Goal: Task Accomplishment & Management: Manage account settings

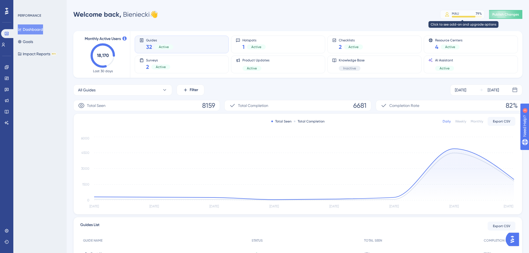
click at [463, 14] on div "MAU 79 %" at bounding box center [467, 13] width 30 height 4
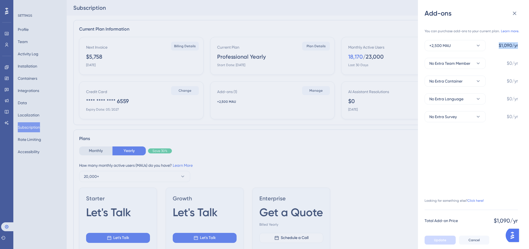
drag, startPoint x: 497, startPoint y: 45, endPoint x: 519, endPoint y: 45, distance: 21.7
click at [519, 45] on div "You can purchase add-ons to your current plan. Learn more. +2,500 MAU $1,090/yr…" at bounding box center [476, 124] width 102 height 213
click at [481, 63] on button "No Extra Team Member" at bounding box center [455, 63] width 61 height 11
click at [480, 59] on button "No Extra Team Member" at bounding box center [455, 63] width 61 height 11
click at [478, 83] on icon at bounding box center [479, 81] width 6 height 6
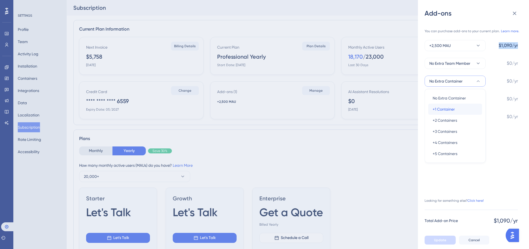
click at [442, 112] on span "+1 Container" at bounding box center [444, 109] width 22 height 7
click at [464, 71] on div "You can purchase add-ons to your current plan. Learn more. +2,500 MAU $1,090/yr…" at bounding box center [471, 73] width 93 height 98
click at [465, 61] on span "No Extra Team Member" at bounding box center [450, 63] width 41 height 7
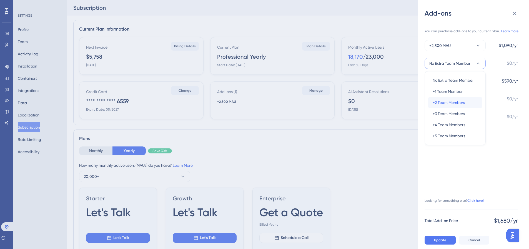
click at [447, 104] on span "+2 Team Members" at bounding box center [449, 102] width 32 height 7
click at [467, 101] on button "No Extra Language" at bounding box center [455, 98] width 61 height 11
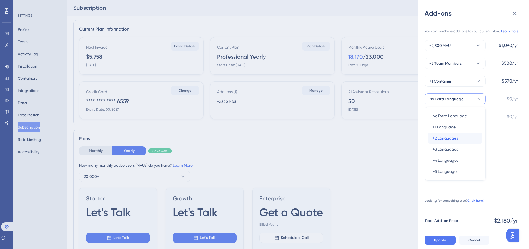
click at [444, 139] on span "+2 Languages" at bounding box center [445, 138] width 25 height 7
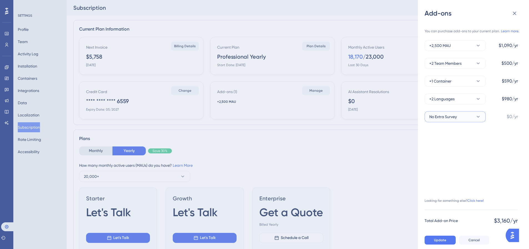
click at [465, 117] on button "No Extra Survey" at bounding box center [455, 116] width 61 height 11
click at [450, 167] on span "+3 Surveys" at bounding box center [442, 167] width 19 height 7
drag, startPoint x: 495, startPoint y: 225, endPoint x: 525, endPoint y: 225, distance: 29.7
click at [525, 225] on div "You can purchase add-ons to your current plan. Learn more. +2,500 MAU $1,090/yr…" at bounding box center [476, 124] width 102 height 213
click at [521, 223] on div "You can purchase add-ons to your current plan. Learn more. +2,500 MAU $1,090/yr…" at bounding box center [476, 124] width 102 height 213
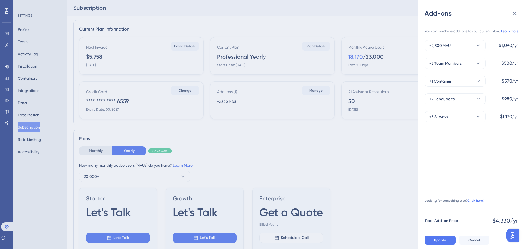
click at [522, 223] on div "You can purchase add-ons to your current plan. Learn more. +2,500 MAU $1,090/yr…" at bounding box center [476, 124] width 102 height 213
drag, startPoint x: 491, startPoint y: 223, endPoint x: 522, endPoint y: 224, distance: 31.1
click at [522, 224] on div "You can purchase add-ons to your current plan. Learn more. +2,500 MAU $1,090/yr…" at bounding box center [476, 124] width 102 height 213
click at [523, 223] on div "You can purchase add-ons to your current plan. Learn more. +2,500 MAU $1,090/yr…" at bounding box center [476, 124] width 102 height 213
click at [478, 242] on span "Cancel" at bounding box center [474, 240] width 11 height 4
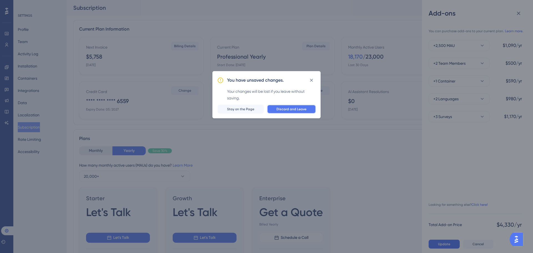
click at [294, 110] on span "Discard and Leave" at bounding box center [292, 109] width 30 height 4
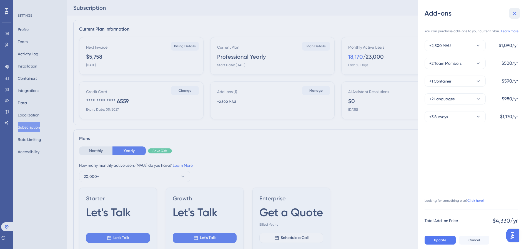
click at [515, 14] on icon at bounding box center [515, 14] width 4 height 4
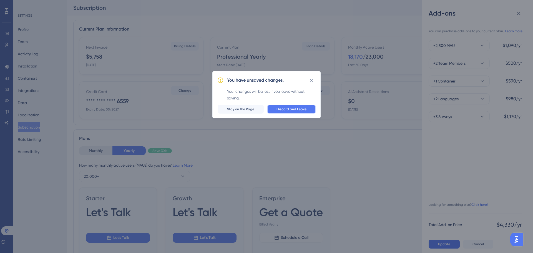
click at [290, 111] on span "Discard and Leave" at bounding box center [292, 109] width 30 height 4
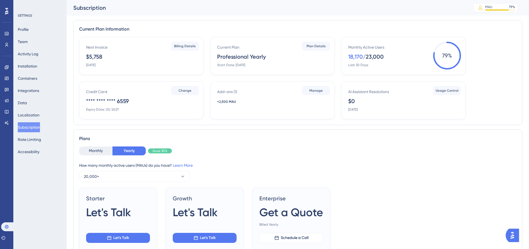
click at [371, 163] on div "How many monthly active users (MAUs) do you have? Learn More" at bounding box center [298, 165] width 438 height 7
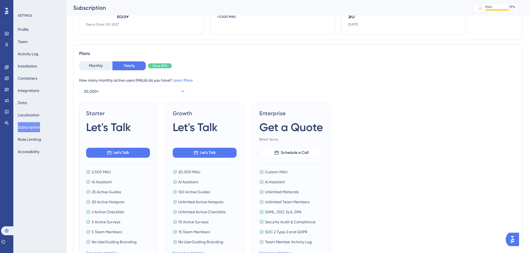
scroll to position [83, 0]
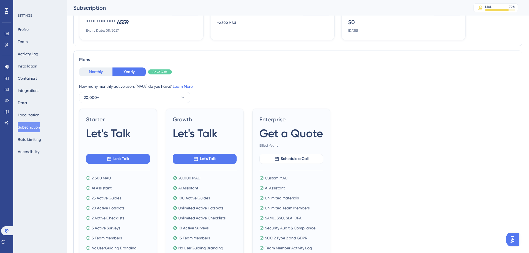
click at [92, 71] on button "Monthly" at bounding box center [95, 72] width 33 height 9
click at [125, 71] on button "Yearly" at bounding box center [129, 72] width 33 height 9
click at [159, 98] on button "20,000+" at bounding box center [134, 97] width 111 height 11
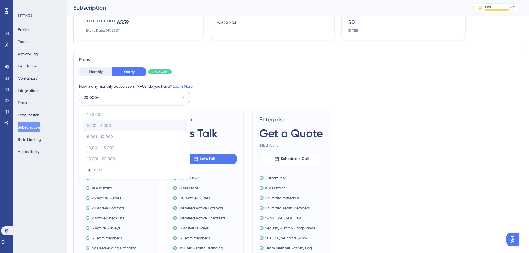
scroll to position [99, 0]
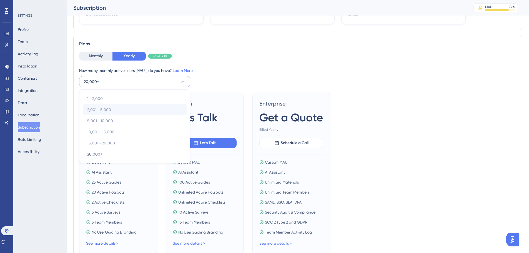
click at [103, 114] on div "2,001 - 5,000 2,001 - 5,000" at bounding box center [134, 109] width 95 height 11
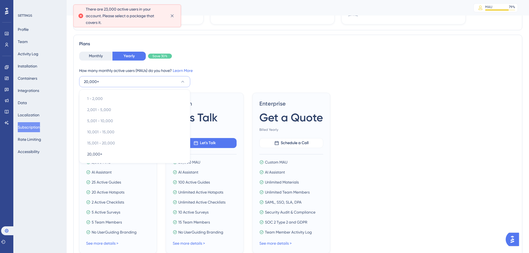
click at [118, 79] on button "20,000+" at bounding box center [134, 81] width 111 height 11
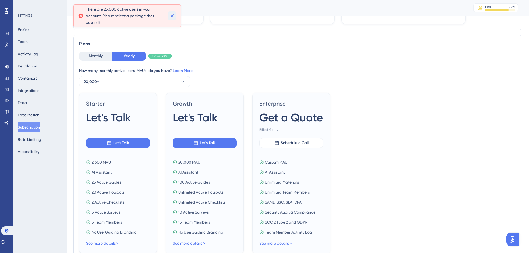
click at [175, 15] on button at bounding box center [172, 15] width 9 height 9
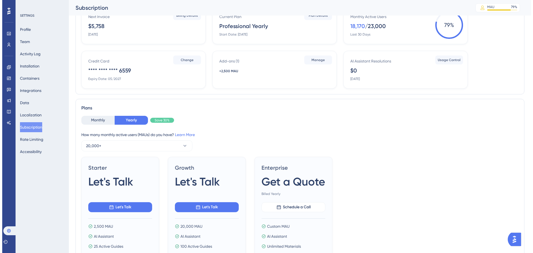
scroll to position [0, 0]
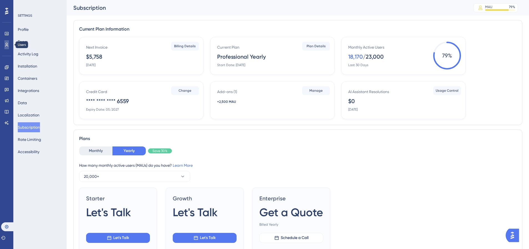
click at [7, 46] on icon at bounding box center [6, 45] width 4 height 4
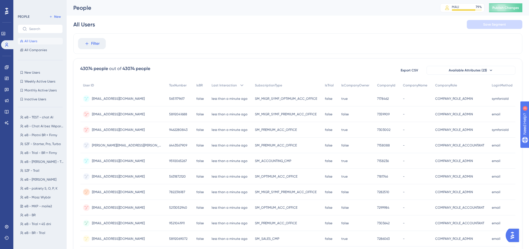
scroll to position [0, 4]
click at [95, 43] on span "Filter" at bounding box center [95, 43] width 9 height 7
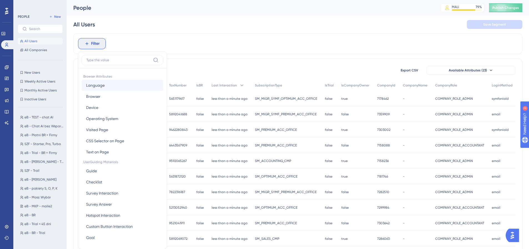
scroll to position [26, 4]
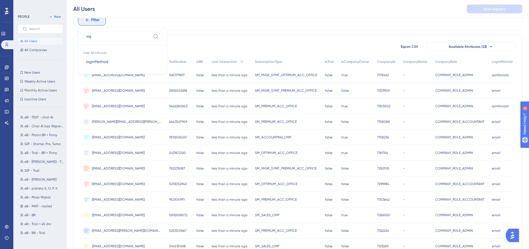
type input "logi"
click at [98, 63] on span "loginMethod" at bounding box center [97, 61] width 22 height 7
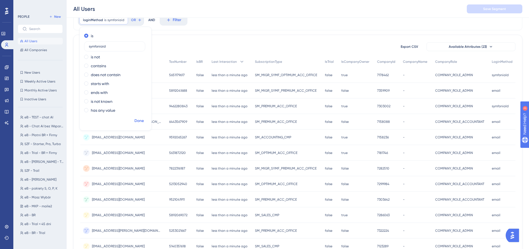
type input "symfoniaid"
click at [135, 119] on span "Done" at bounding box center [138, 121] width 9 height 7
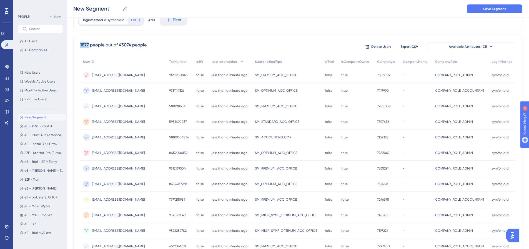
drag, startPoint x: 77, startPoint y: 44, endPoint x: 84, endPoint y: 46, distance: 7.8
click at [84, 46] on div "1877 people" at bounding box center [92, 45] width 24 height 7
drag, startPoint x: 113, startPoint y: 44, endPoint x: 128, endPoint y: 45, distance: 15.0
click at [128, 45] on div "1877 people out of 43074 people" at bounding box center [113, 45] width 66 height 7
click at [128, 47] on div "43074 people" at bounding box center [133, 45] width 28 height 7
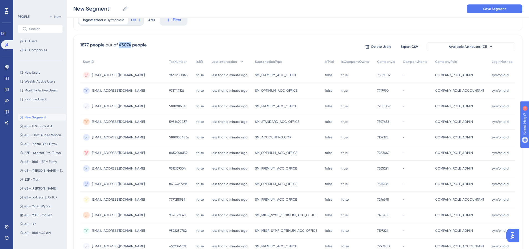
drag, startPoint x: 115, startPoint y: 45, endPoint x: 126, endPoint y: 48, distance: 10.7
click at [126, 48] on span "1877 people out of 43074 people" at bounding box center [113, 47] width 66 height 10
click at [85, 45] on div "1877 people" at bounding box center [92, 45] width 24 height 7
drag, startPoint x: 84, startPoint y: 44, endPoint x: 74, endPoint y: 46, distance: 10.4
click at [74, 46] on div "1877 people out of 43074 people Delete Users Export CSV Available Attributes (2…" at bounding box center [297, 219] width 449 height 368
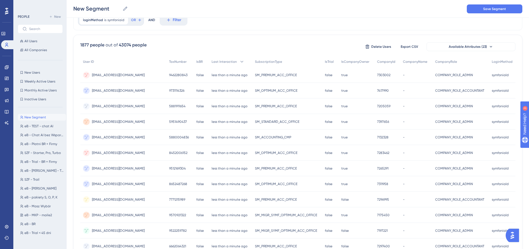
click at [109, 44] on div "out of" at bounding box center [112, 45] width 12 height 7
drag, startPoint x: 114, startPoint y: 44, endPoint x: 126, endPoint y: 45, distance: 12.8
click at [126, 45] on div "1877 people out of 43074 people" at bounding box center [113, 45] width 66 height 7
click at [149, 46] on div "1877 people out of 43074 people Delete Users Export CSV Available Attributes (2…" at bounding box center [297, 47] width 435 height 10
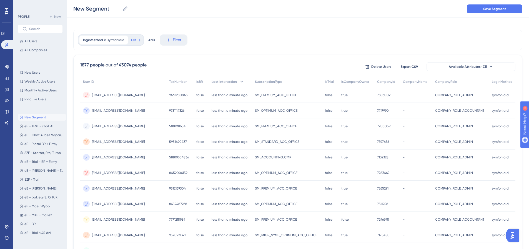
scroll to position [0, 4]
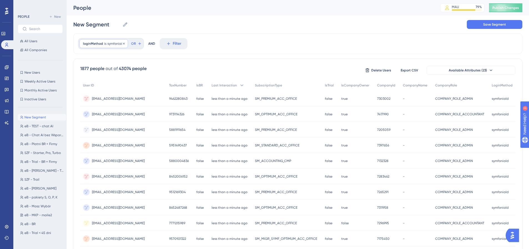
click at [93, 44] on span "loginMethod" at bounding box center [93, 43] width 20 height 4
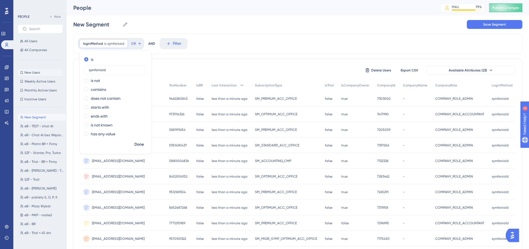
drag, startPoint x: 107, startPoint y: 71, endPoint x: 62, endPoint y: 70, distance: 44.7
click at [67, 71] on div "Performance Users Engagement Widgets Feedback Product Updates Knowledge Base AI…" at bounding box center [298, 218] width 463 height 436
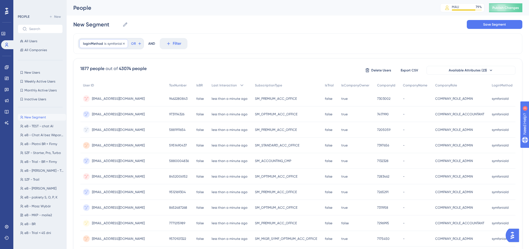
drag, startPoint x: 91, startPoint y: 41, endPoint x: 90, endPoint y: 46, distance: 5.4
click at [91, 41] on div "loginMethod is symfoniaid symfoniaid Remove" at bounding box center [103, 43] width 49 height 9
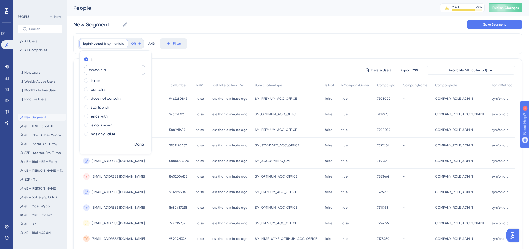
click at [90, 71] on input "symfoniaid" at bounding box center [115, 70] width 52 height 4
type input "apple"
click at [91, 91] on label "contains" at bounding box center [98, 89] width 15 height 7
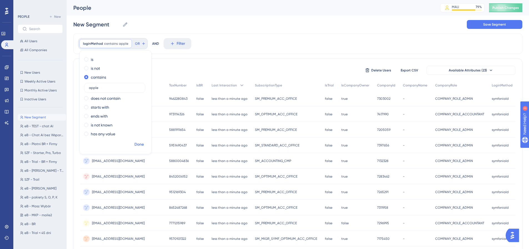
click at [138, 144] on span "Done" at bounding box center [138, 144] width 9 height 7
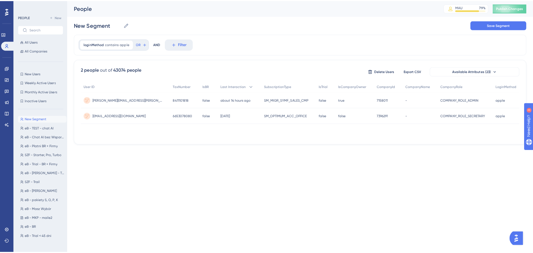
scroll to position [0, 0]
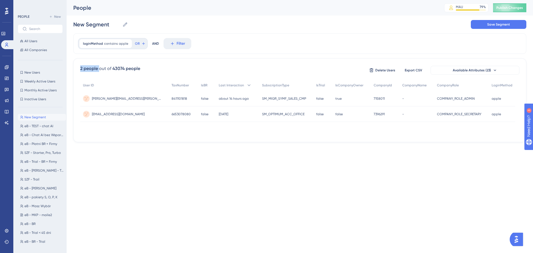
drag, startPoint x: 81, startPoint y: 69, endPoint x: 99, endPoint y: 72, distance: 18.2
click at [99, 72] on div "2 people out of 43074 people" at bounding box center [110, 68] width 60 height 7
click at [101, 79] on div "2 people out of 43074 people Delete Users Export CSV Available Attributes (23) …" at bounding box center [299, 100] width 453 height 84
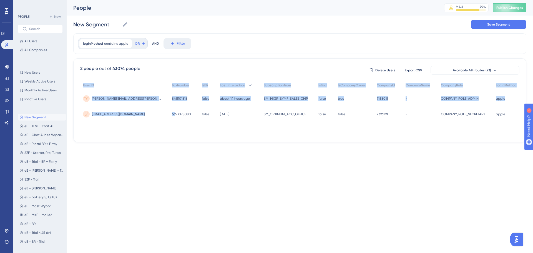
drag, startPoint x: 82, startPoint y: 84, endPoint x: 133, endPoint y: 132, distance: 70.0
click at [139, 128] on div "User ID TaxNumber IsBR Last Interaction SubscriptionType IsTrial IsCompanyOwner…" at bounding box center [300, 108] width 440 height 56
click at [135, 135] on div "2 people out of 43074 people Delete Users Export CSV Available Attributes (23) …" at bounding box center [299, 100] width 453 height 84
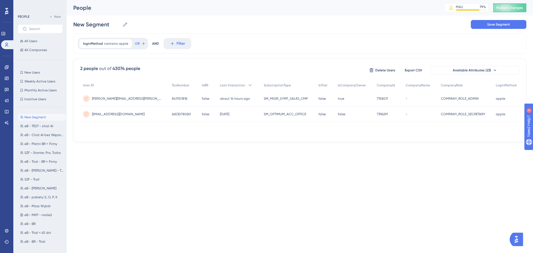
click at [127, 0] on html "Performance Users Engagement Widgets Feedback Product Updates Knowledge Base AI…" at bounding box center [266, 0] width 533 height 0
click at [126, 43] on icon at bounding box center [127, 43] width 3 height 3
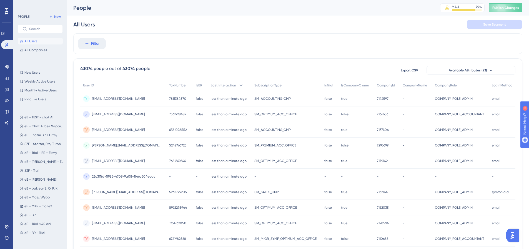
scroll to position [0, 4]
click at [7, 227] on icon at bounding box center [7, 227] width 4 height 4
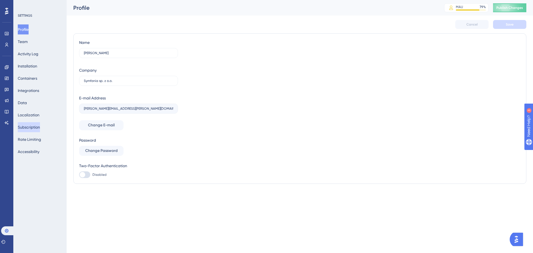
click at [32, 124] on button "Subscription" at bounding box center [29, 127] width 22 height 10
